Goal: Task Accomplishment & Management: Manage account settings

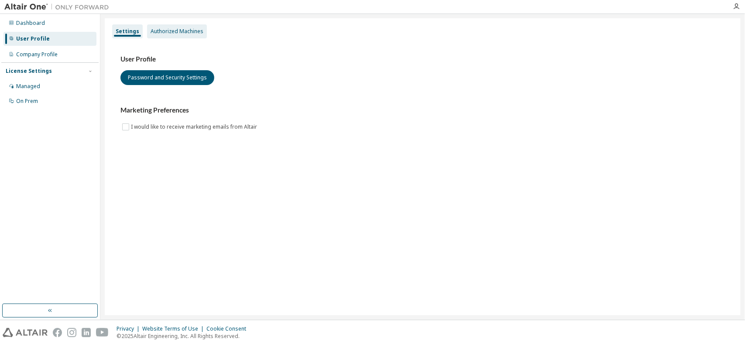
click at [185, 34] on div "Authorized Machines" at bounding box center [177, 31] width 53 height 7
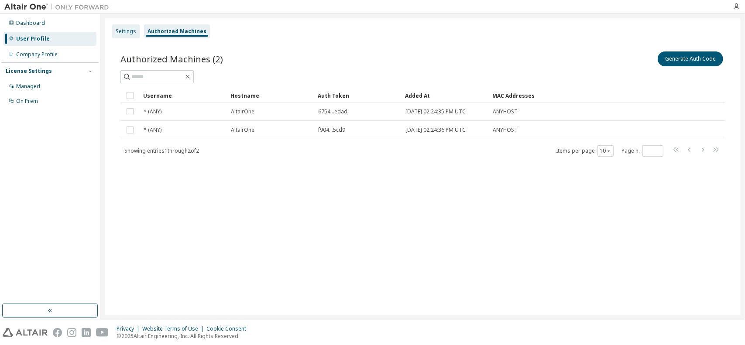
click at [122, 31] on div "Settings" at bounding box center [126, 31] width 21 height 7
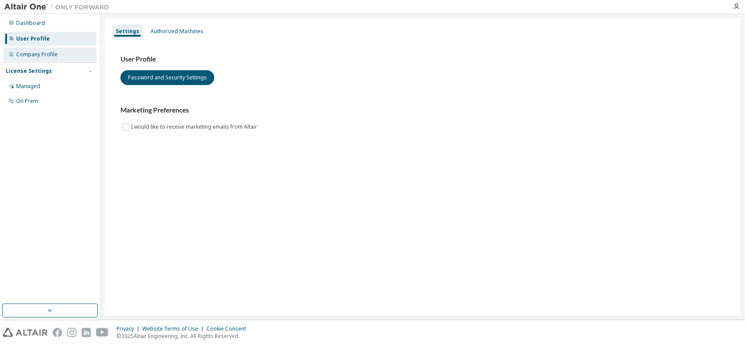
click at [52, 51] on div "Company Profile" at bounding box center [36, 54] width 41 height 7
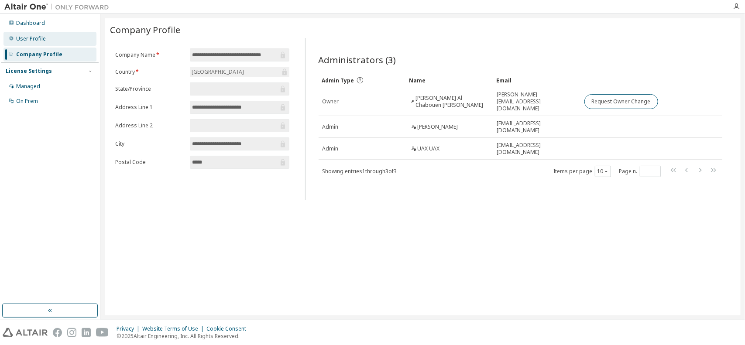
click at [51, 41] on div "User Profile" at bounding box center [49, 39] width 93 height 14
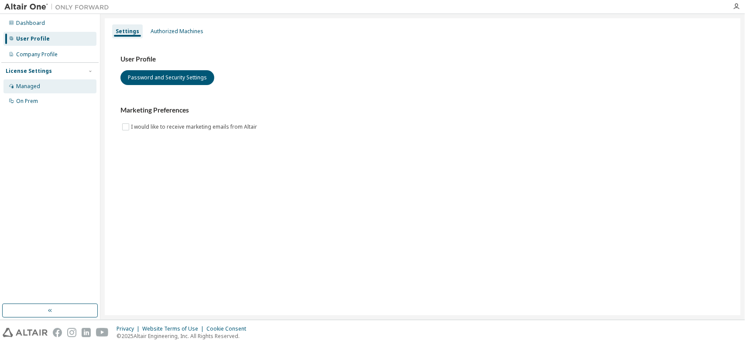
click at [42, 91] on div "Managed" at bounding box center [49, 86] width 93 height 14
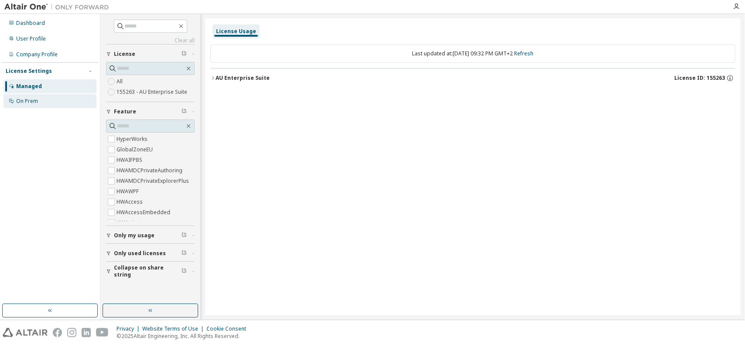
click at [40, 102] on div "On Prem" at bounding box center [49, 101] width 93 height 14
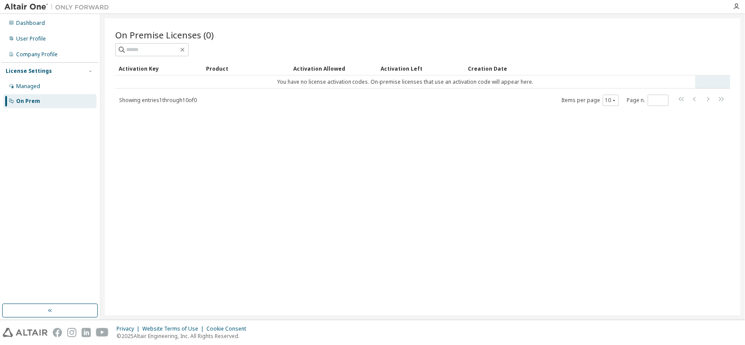
click at [714, 81] on tr "You have no license activation codes. On-premise licenses that use an activatio…" at bounding box center [422, 82] width 615 height 13
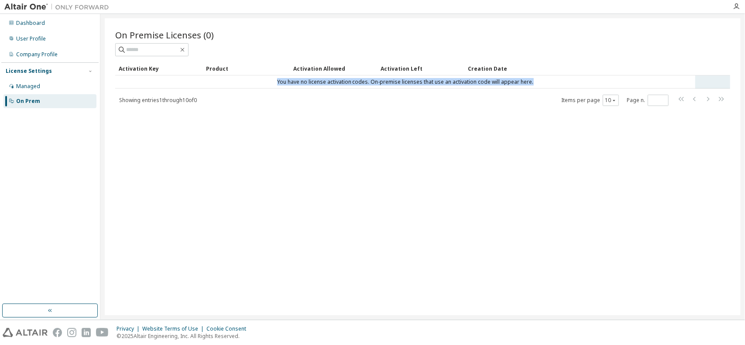
click at [714, 81] on tr "You have no license activation codes. On-premise licenses that use an activatio…" at bounding box center [422, 82] width 615 height 13
click at [541, 82] on td "You have no license activation codes. On-premise licenses that use an activatio…" at bounding box center [405, 82] width 580 height 13
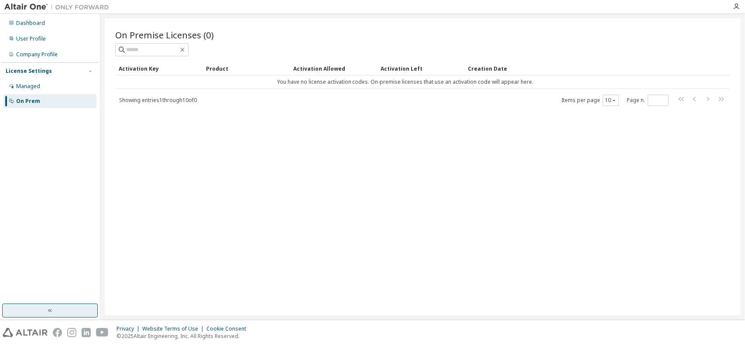
click at [61, 309] on button "button" at bounding box center [50, 311] width 96 height 14
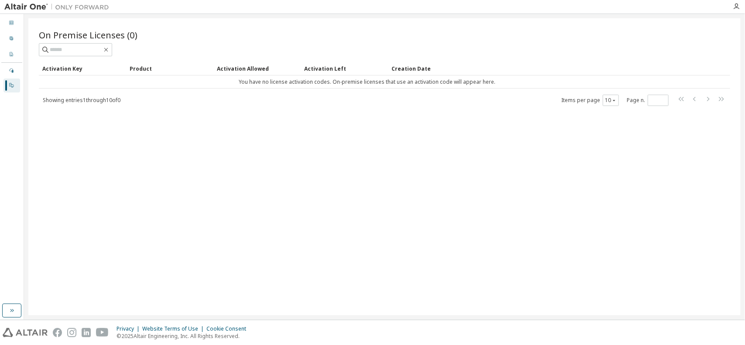
click at [41, 7] on img at bounding box center [58, 7] width 109 height 9
click at [78, 9] on img at bounding box center [58, 7] width 109 height 9
click at [82, 8] on img at bounding box center [58, 7] width 109 height 9
click at [745, 12] on div at bounding box center [736, 6] width 17 height 13
click at [739, 7] on icon "button" at bounding box center [736, 6] width 7 height 7
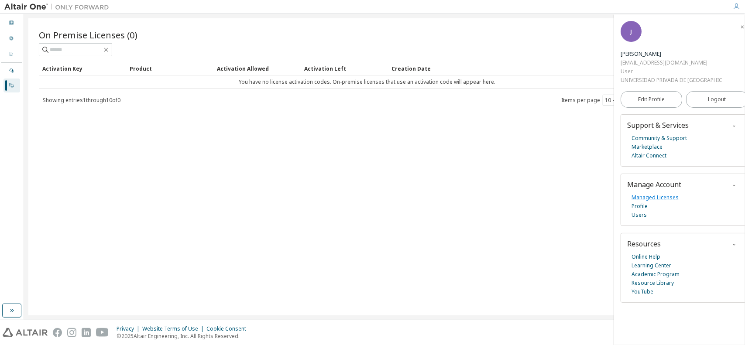
click at [644, 194] on link "Managed Licenses" at bounding box center [655, 197] width 47 height 9
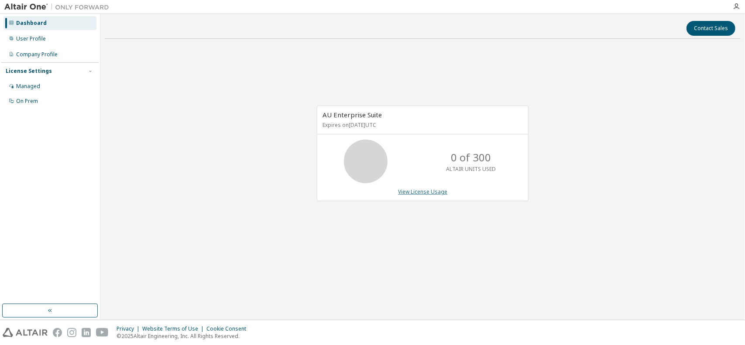
click at [415, 193] on link "View License Usage" at bounding box center [422, 191] width 49 height 7
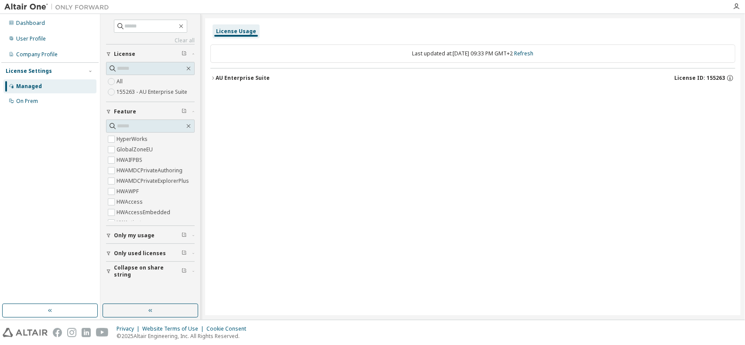
click at [126, 89] on label "155263 - AU Enterprise Suite" at bounding box center [153, 92] width 72 height 10
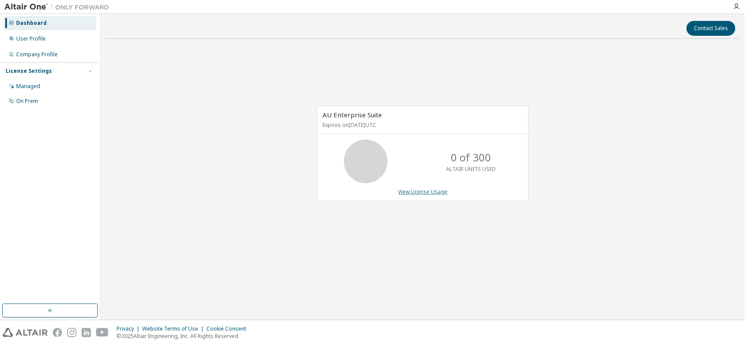
click at [429, 192] on link "View License Usage" at bounding box center [422, 191] width 49 height 7
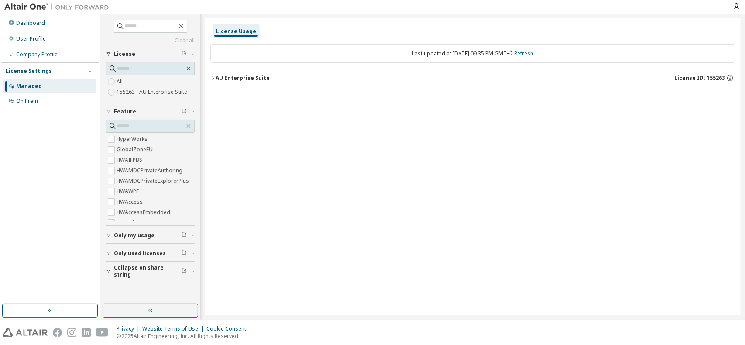
click at [214, 73] on button "AU Enterprise Suite License ID: 155263" at bounding box center [472, 78] width 525 height 19
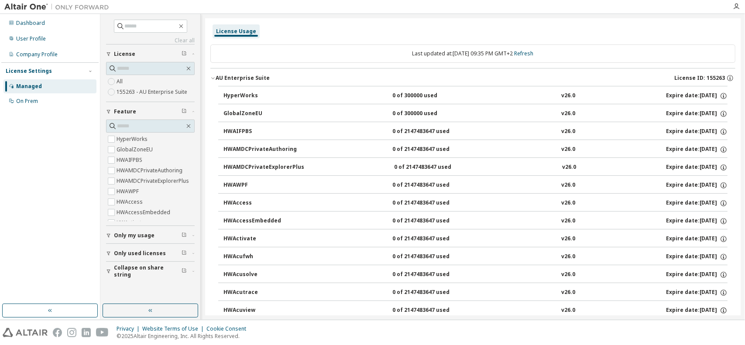
click at [215, 81] on button "AU Enterprise Suite License ID: 155263" at bounding box center [472, 78] width 525 height 19
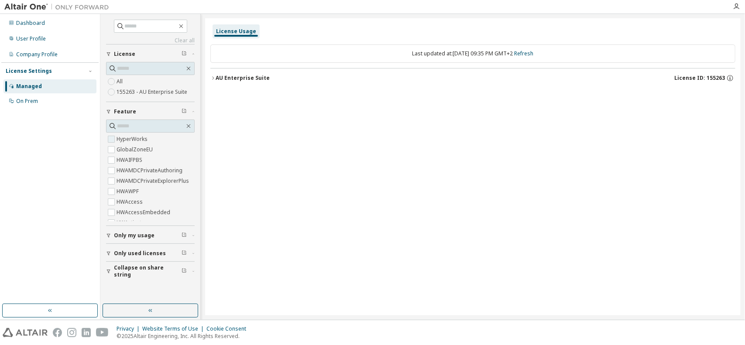
click at [120, 134] on label "HyperWorks" at bounding box center [133, 139] width 33 height 10
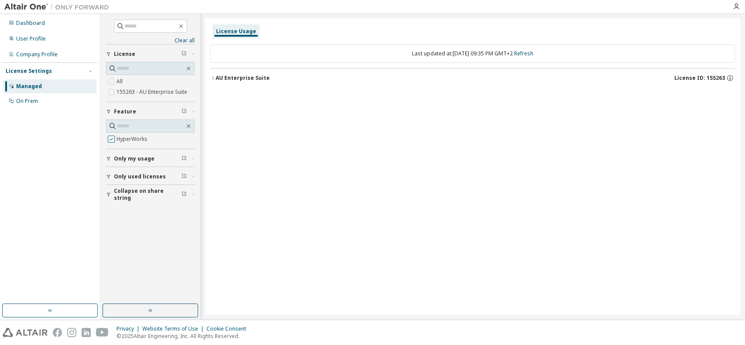
click at [120, 134] on label "HyperWorks" at bounding box center [133, 139] width 33 height 10
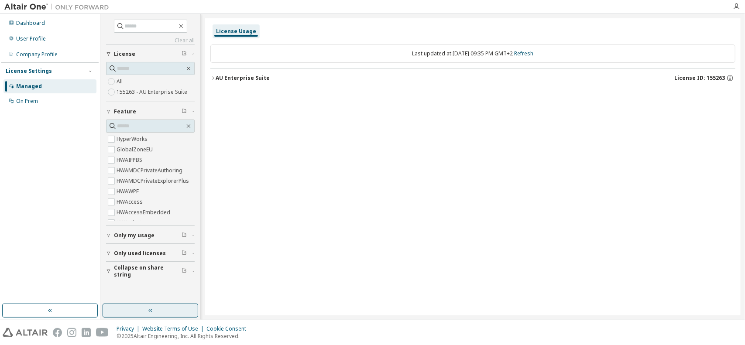
click at [135, 305] on button "button" at bounding box center [151, 311] width 96 height 14
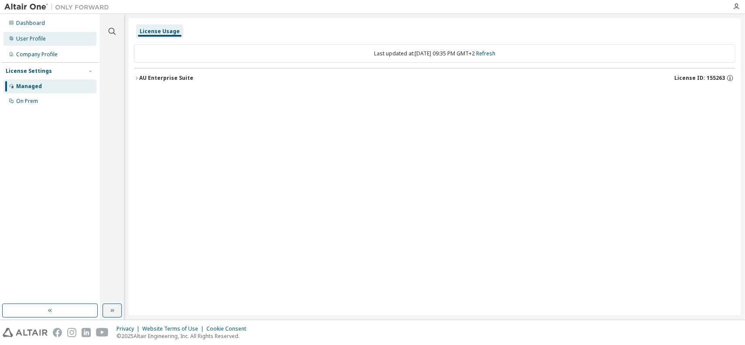
click at [40, 34] on div "User Profile" at bounding box center [49, 39] width 93 height 14
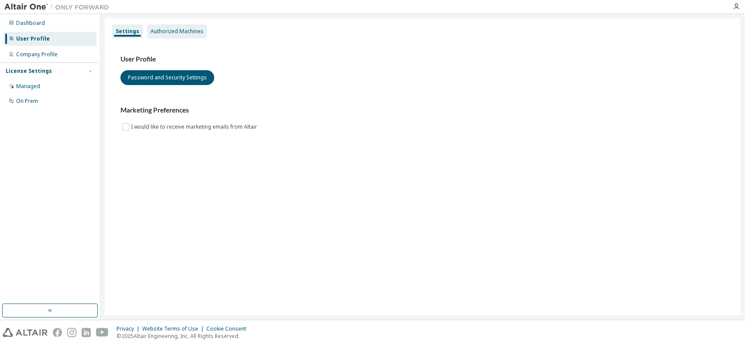
click at [174, 28] on div "Authorized Machines" at bounding box center [177, 31] width 53 height 7
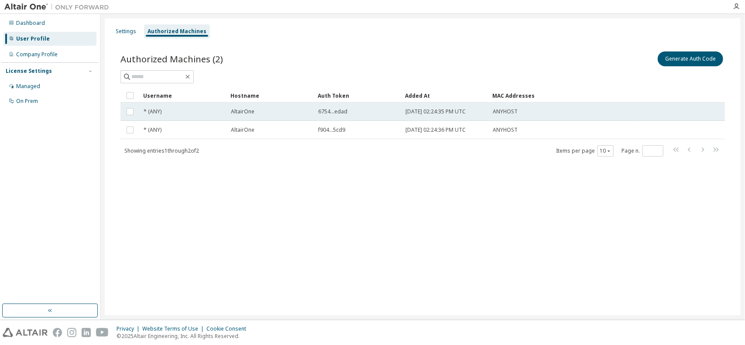
click at [177, 108] on div "* (ANY)" at bounding box center [183, 111] width 79 height 7
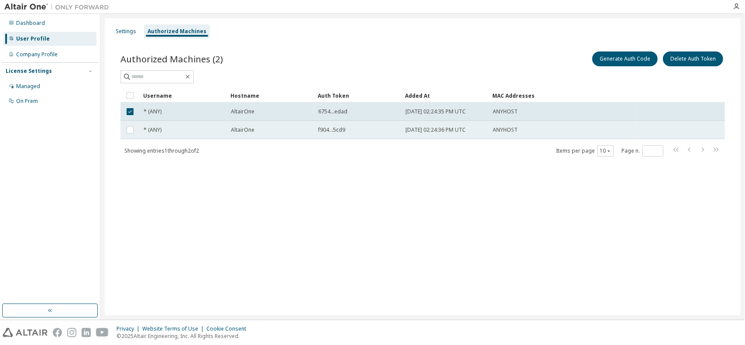
click at [176, 123] on td "* (ANY)" at bounding box center [183, 130] width 87 height 18
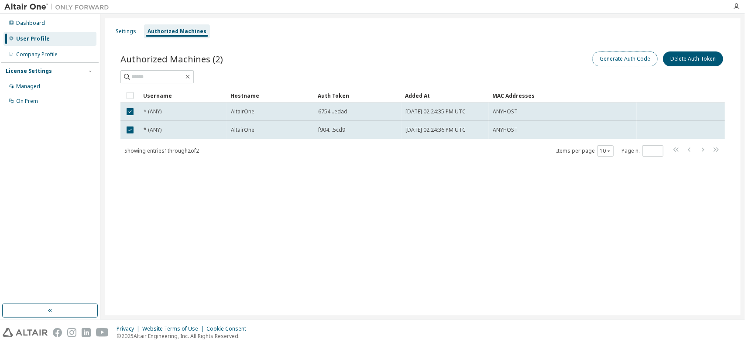
click at [633, 57] on button "Generate Auth Code" at bounding box center [624, 59] width 65 height 15
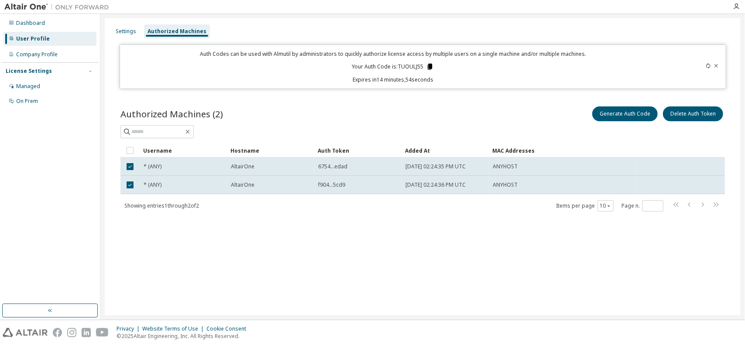
click at [430, 66] on icon at bounding box center [430, 67] width 5 height 6
